Goal: Information Seeking & Learning: Learn about a topic

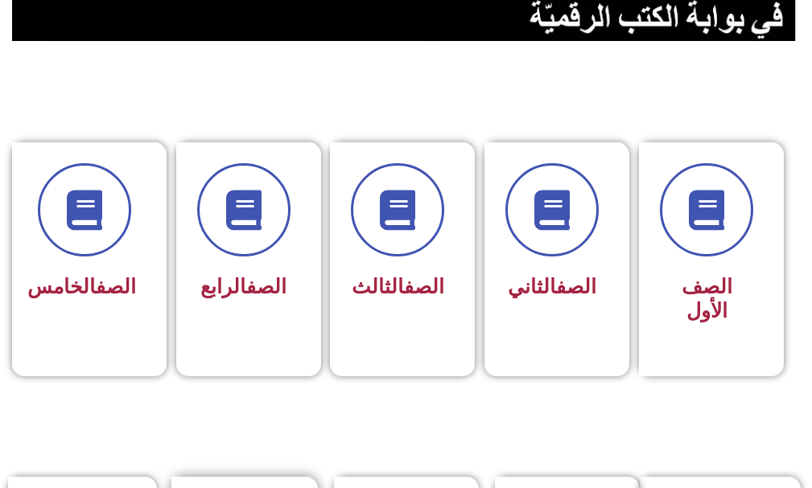
scroll to position [483, 0]
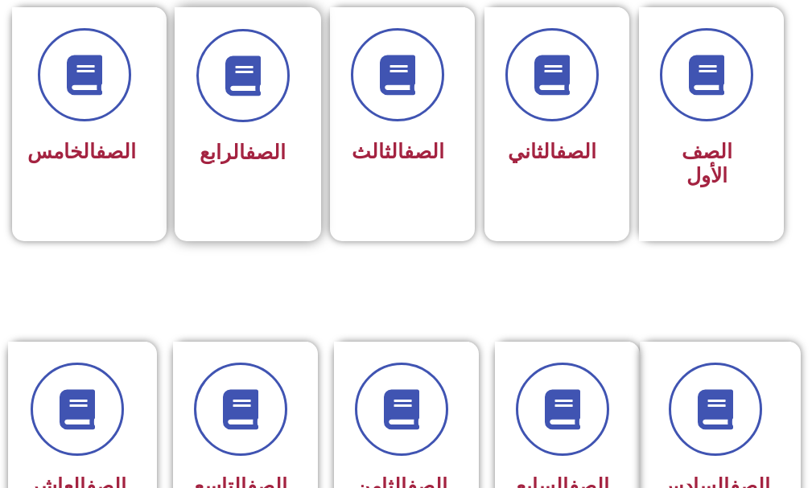
click at [235, 179] on div "الصف الرابع" at bounding box center [243, 113] width 137 height 212
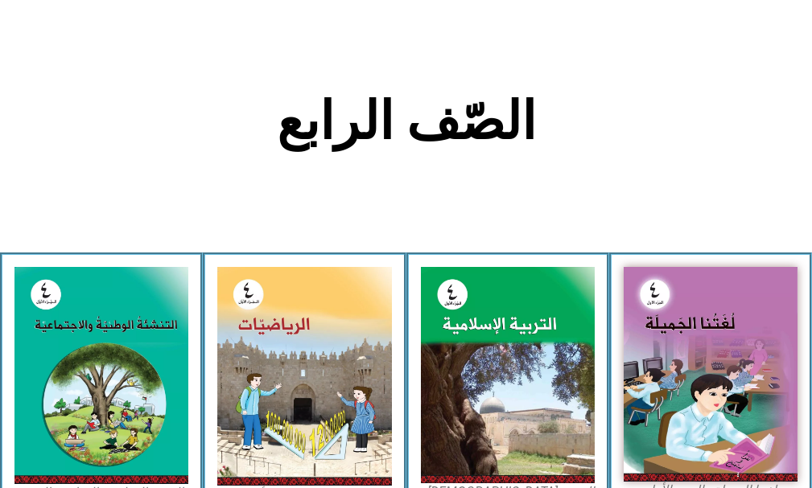
scroll to position [322, 0]
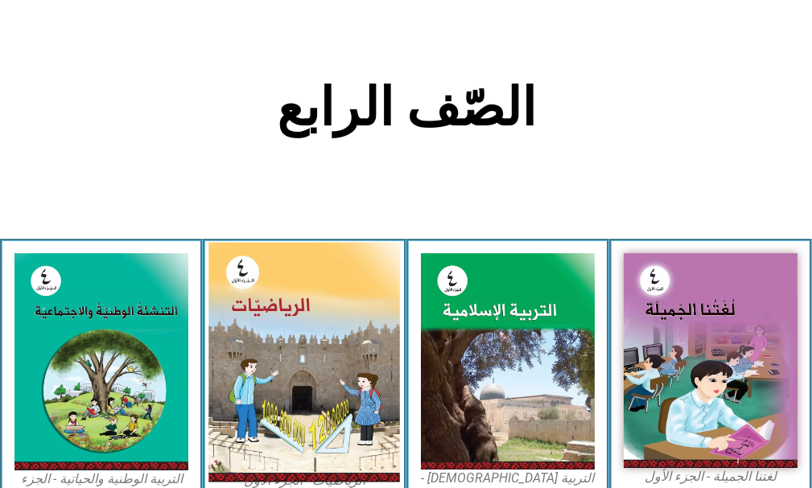
click at [244, 286] on img at bounding box center [303, 363] width 191 height 240
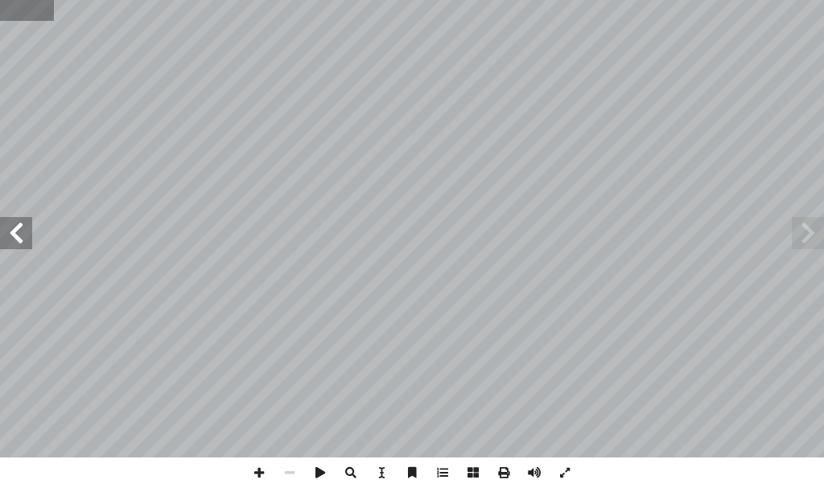
click at [22, 10] on input "text" at bounding box center [27, 10] width 54 height 21
type input "**"
click at [20, 241] on span at bounding box center [16, 233] width 32 height 32
click at [258, 461] on span at bounding box center [259, 473] width 31 height 31
